Goal: Information Seeking & Learning: Learn about a topic

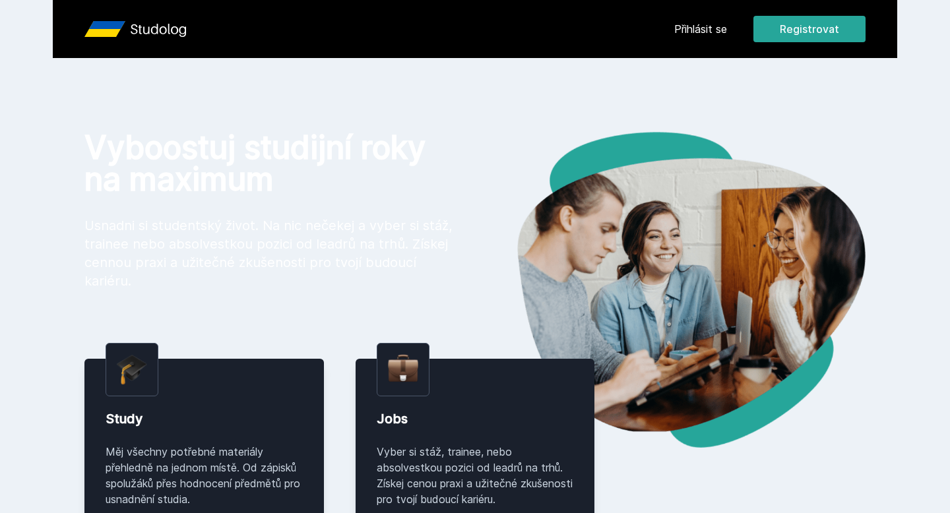
click at [707, 32] on link "Přihlásit se" at bounding box center [700, 29] width 53 height 16
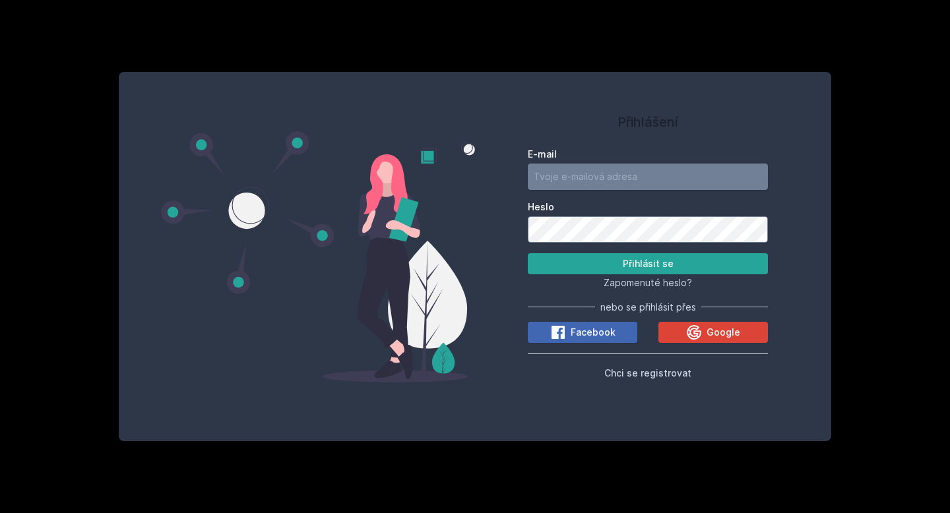
click at [579, 182] on input "E-mail" at bounding box center [648, 177] width 240 height 26
type input "[EMAIL_ADDRESS][DOMAIN_NAME]"
click at [616, 264] on button "Přihlásit se" at bounding box center [648, 263] width 240 height 21
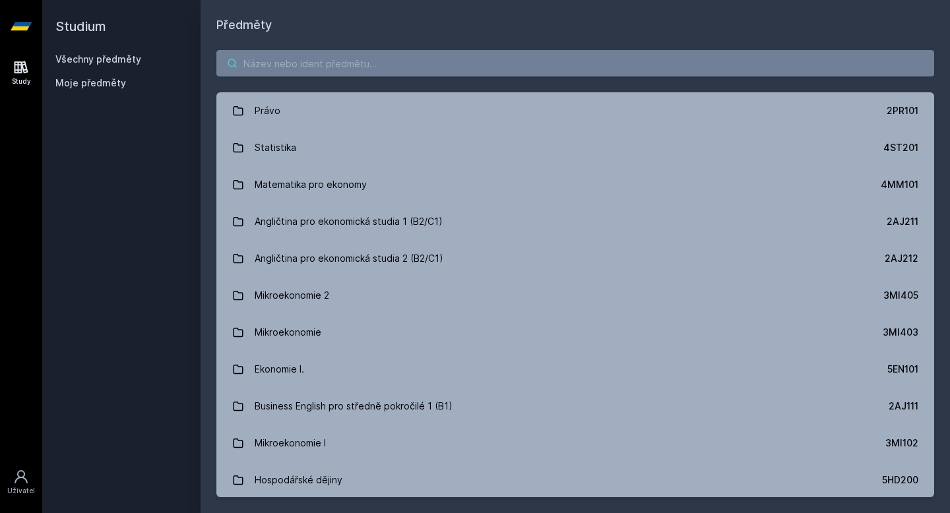
click at [414, 70] on input "search" at bounding box center [575, 63] width 718 height 26
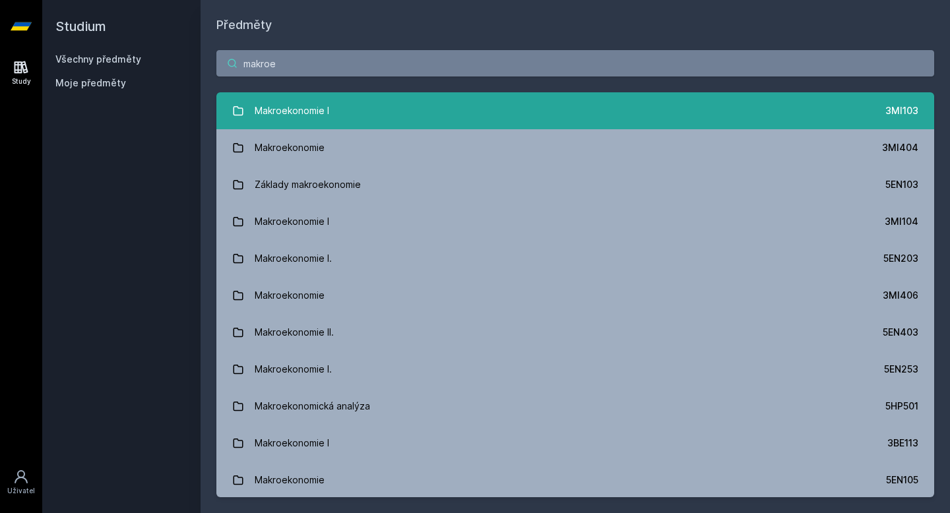
type input "makroe"
click at [391, 121] on link "Makroekonomie I 3MI103" at bounding box center [575, 110] width 718 height 37
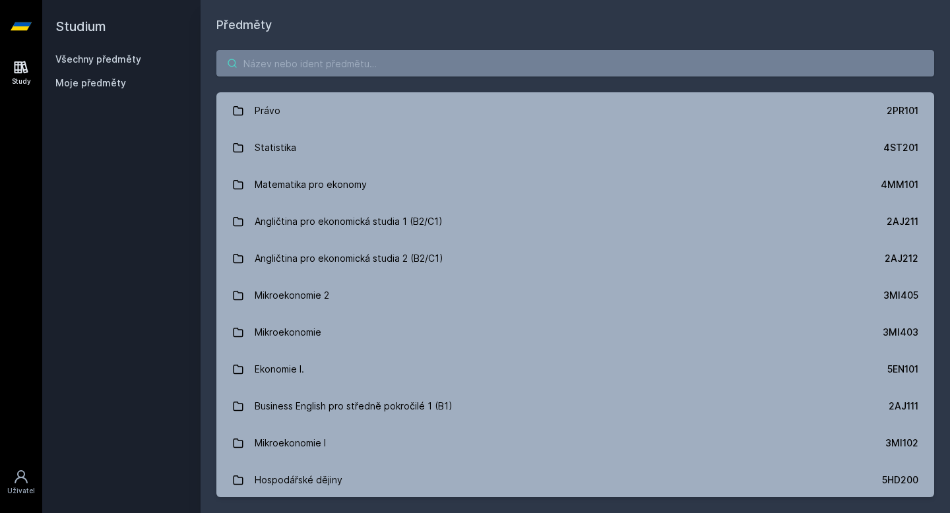
click at [301, 61] on input "search" at bounding box center [575, 63] width 718 height 26
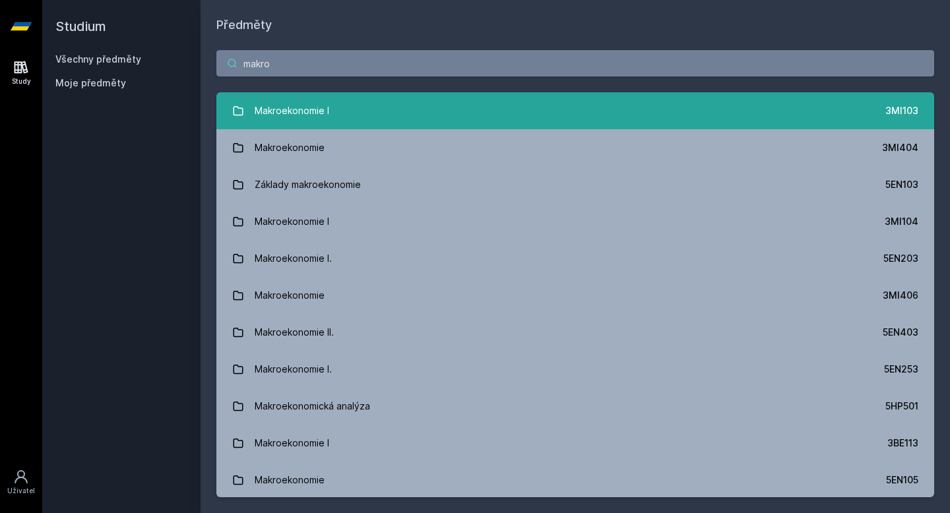
type input "makro"
click at [442, 105] on link "Makroekonomie I 3MI103" at bounding box center [575, 110] width 718 height 37
